Goal: Information Seeking & Learning: Learn about a topic

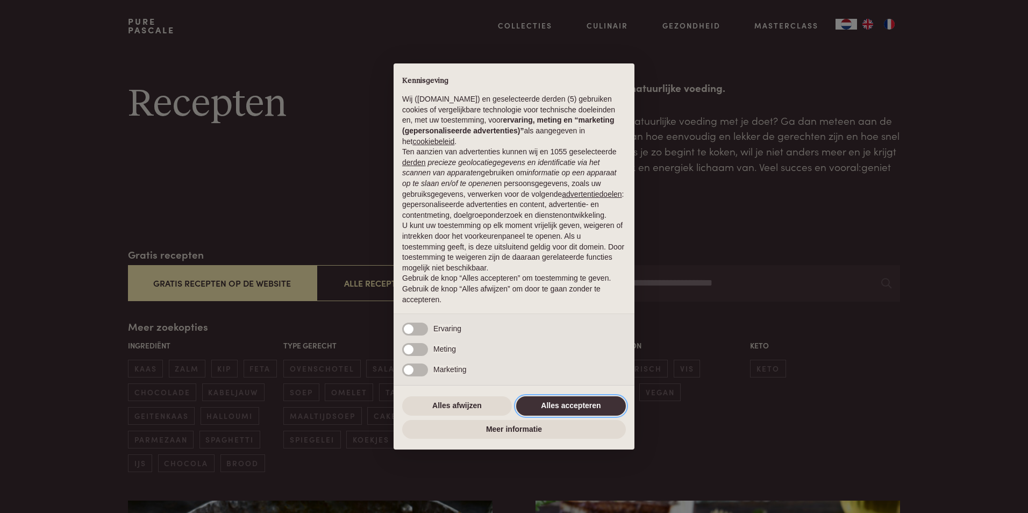
click at [602, 405] on button "Alles accepteren" at bounding box center [571, 405] width 110 height 19
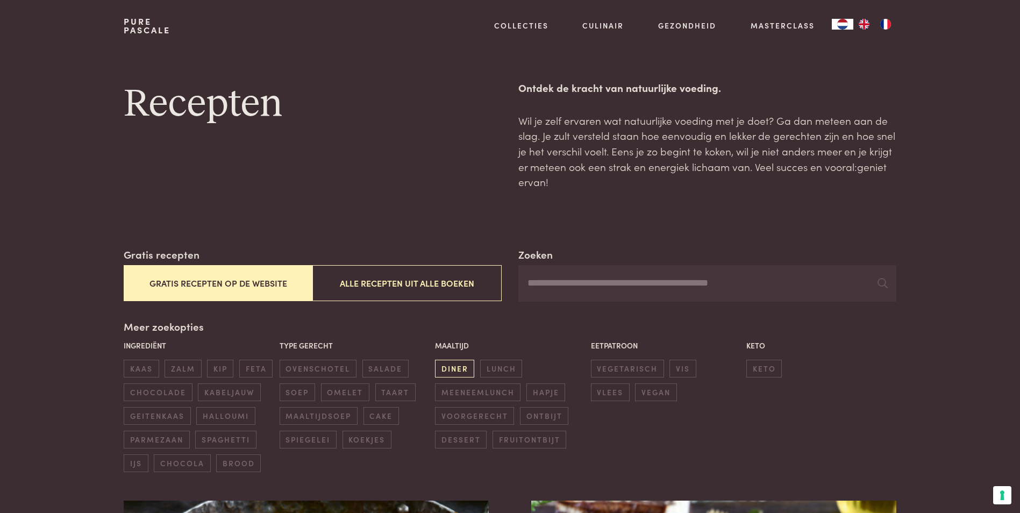
click at [453, 371] on span "diner" at bounding box center [454, 369] width 39 height 18
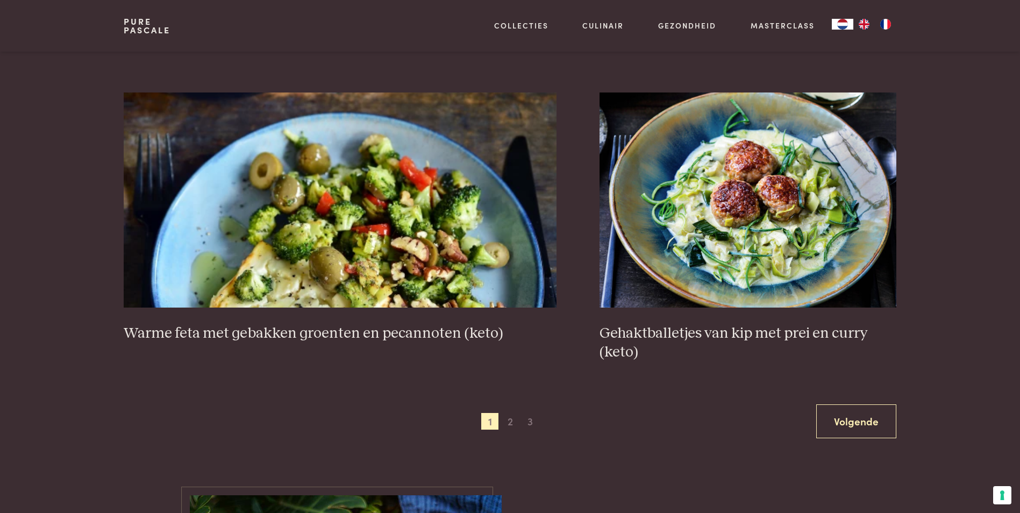
scroll to position [1968, 0]
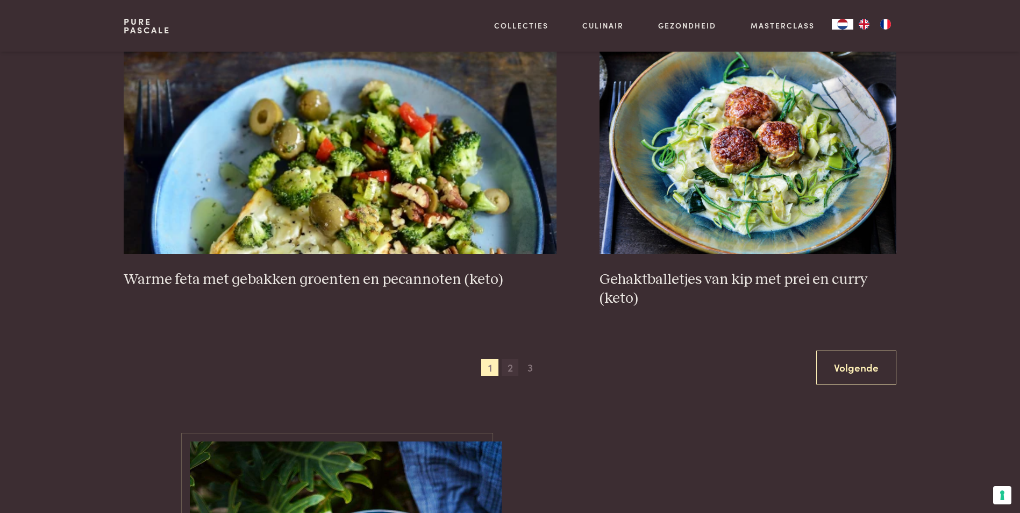
click at [514, 365] on span "2" at bounding box center [510, 367] width 17 height 17
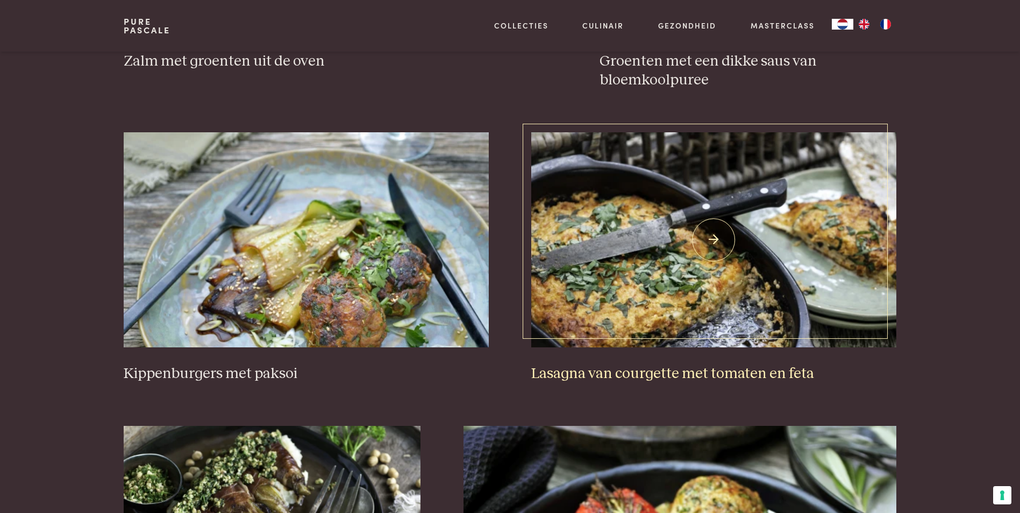
scroll to position [1269, 0]
click at [668, 325] on img at bounding box center [713, 239] width 365 height 215
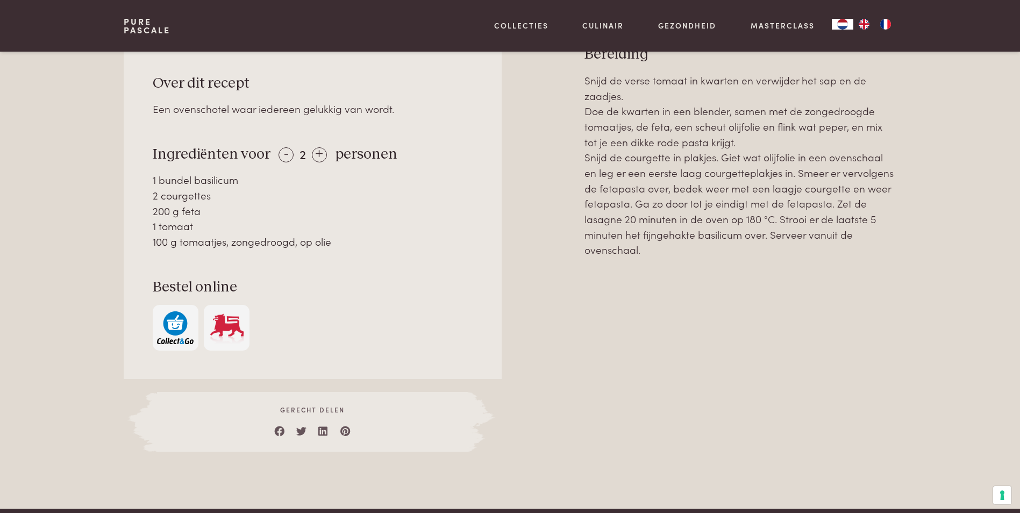
scroll to position [377, 0]
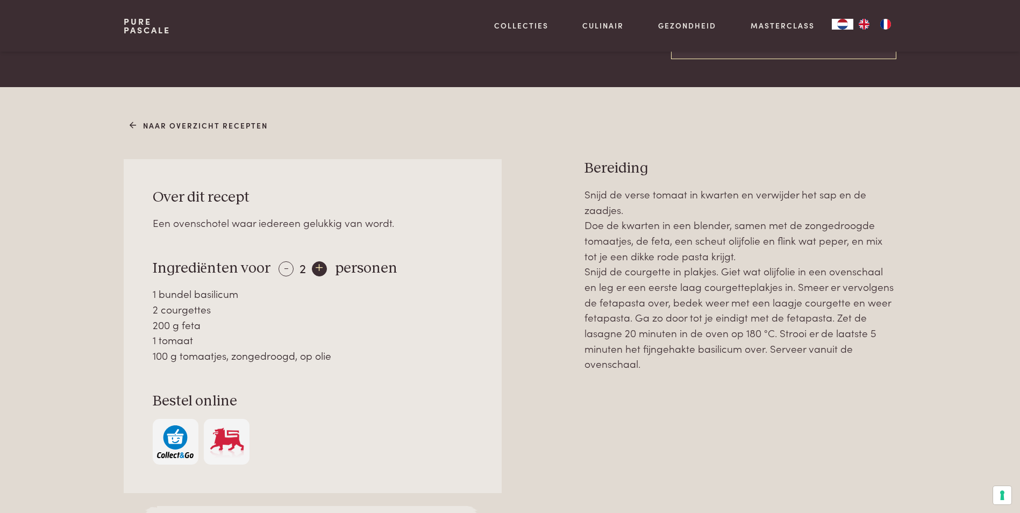
click at [318, 270] on div "+" at bounding box center [319, 268] width 15 height 15
drag, startPoint x: 755, startPoint y: 331, endPoint x: 744, endPoint y: 335, distance: 10.9
click at [744, 335] on p "Snijd de verse tomaat in kwarten en verwijder het sap en de zaadjes. Doe de kwa…" at bounding box center [741, 279] width 312 height 185
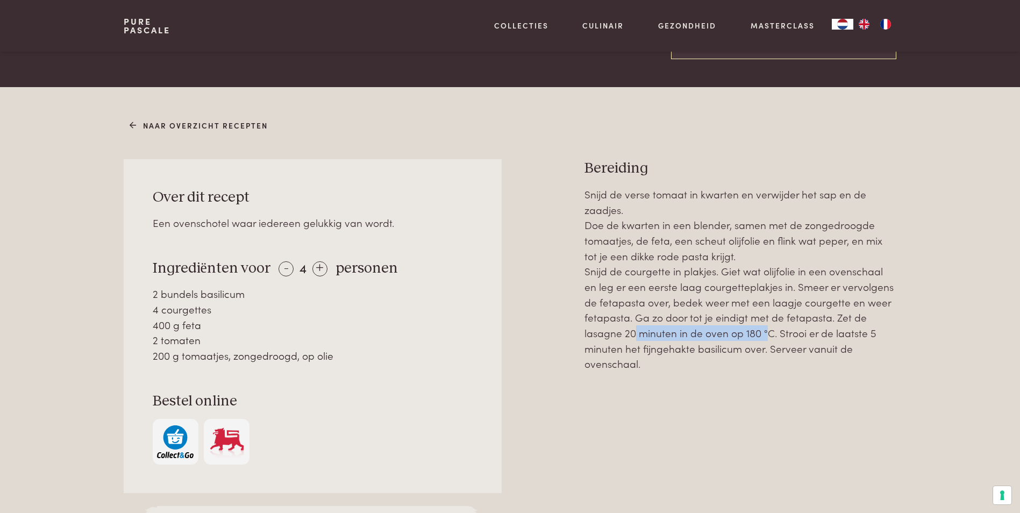
drag, startPoint x: 707, startPoint y: 330, endPoint x: 763, endPoint y: 335, distance: 56.7
click at [763, 335] on p "Snijd de verse tomaat in kwarten en verwijder het sap en de zaadjes. Doe de kwa…" at bounding box center [741, 279] width 312 height 185
click at [629, 302] on p "Snijd de verse tomaat in kwarten en verwijder het sap en de zaadjes. Doe de kwa…" at bounding box center [741, 279] width 312 height 185
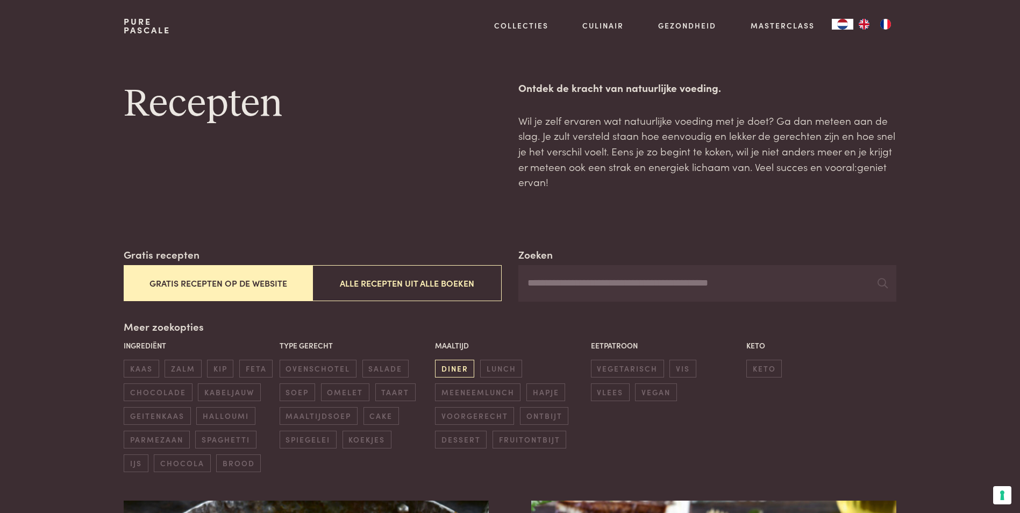
click at [469, 374] on span "diner" at bounding box center [454, 369] width 39 height 18
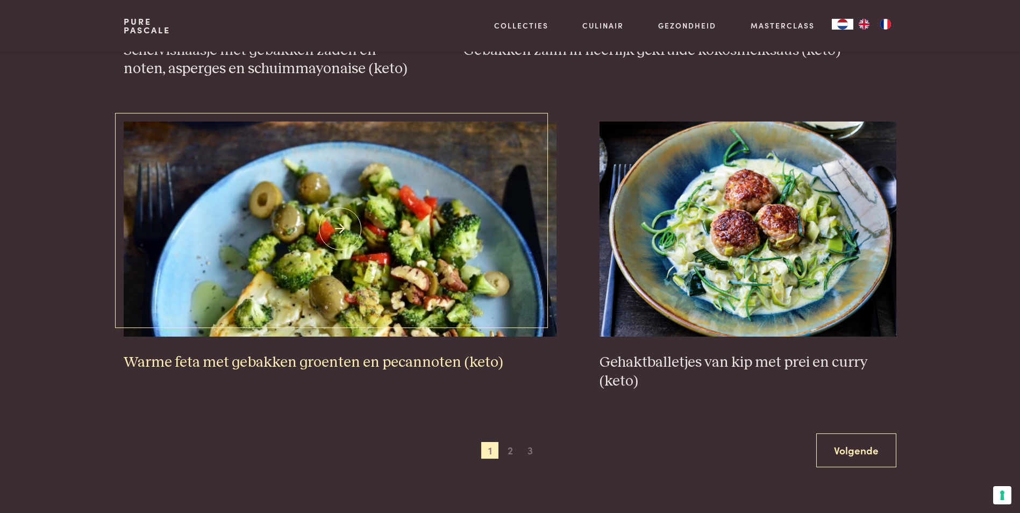
scroll to position [1914, 0]
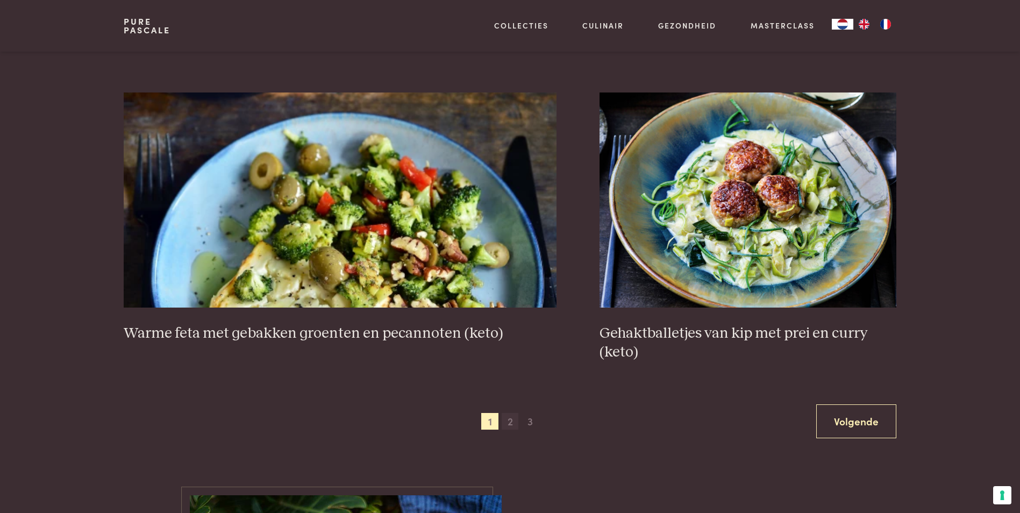
click at [510, 425] on span "2" at bounding box center [510, 421] width 17 height 17
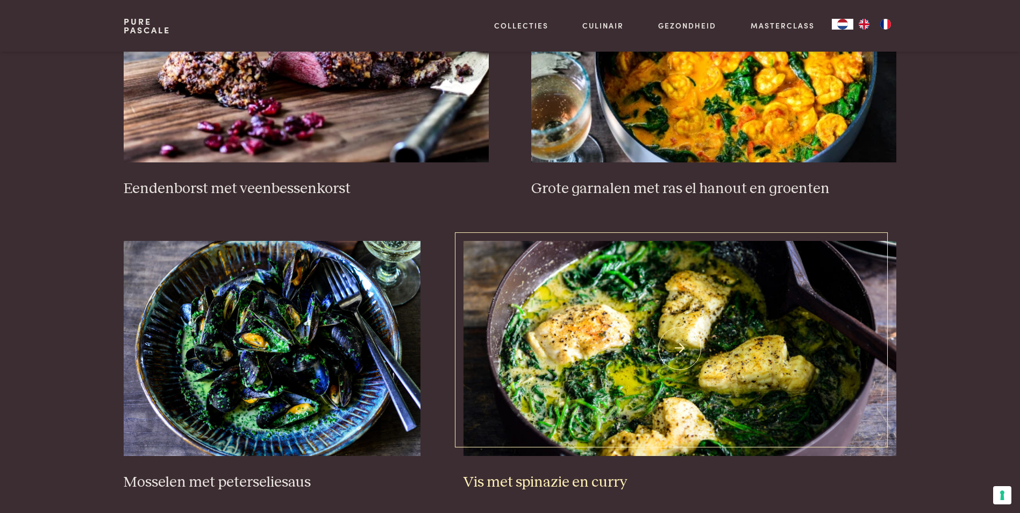
scroll to position [570, 0]
